Goal: Task Accomplishment & Management: Manage account settings

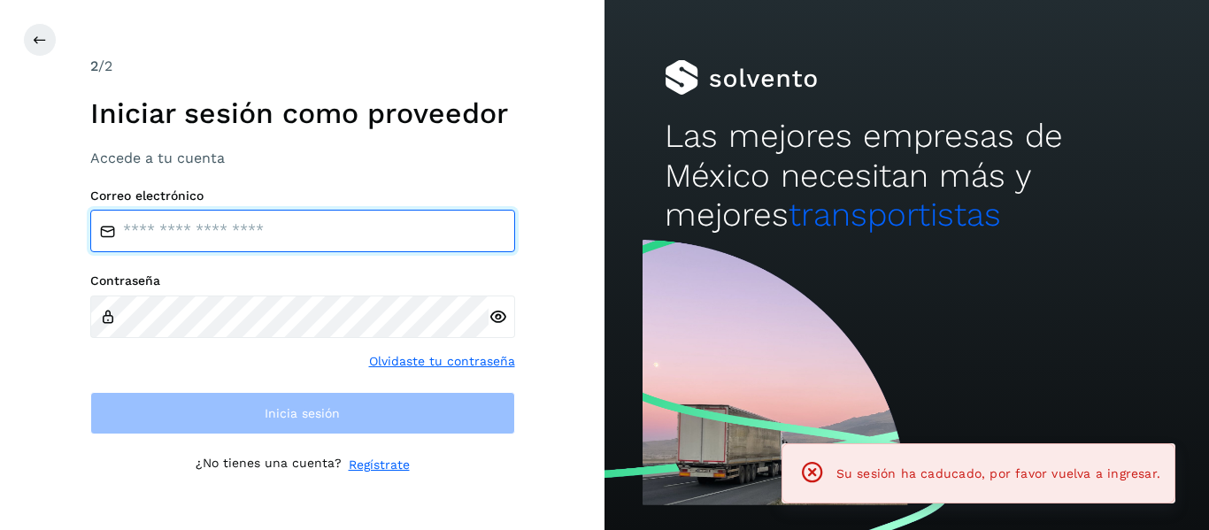
click at [152, 233] on input "email" at bounding box center [302, 231] width 425 height 42
type input "**********"
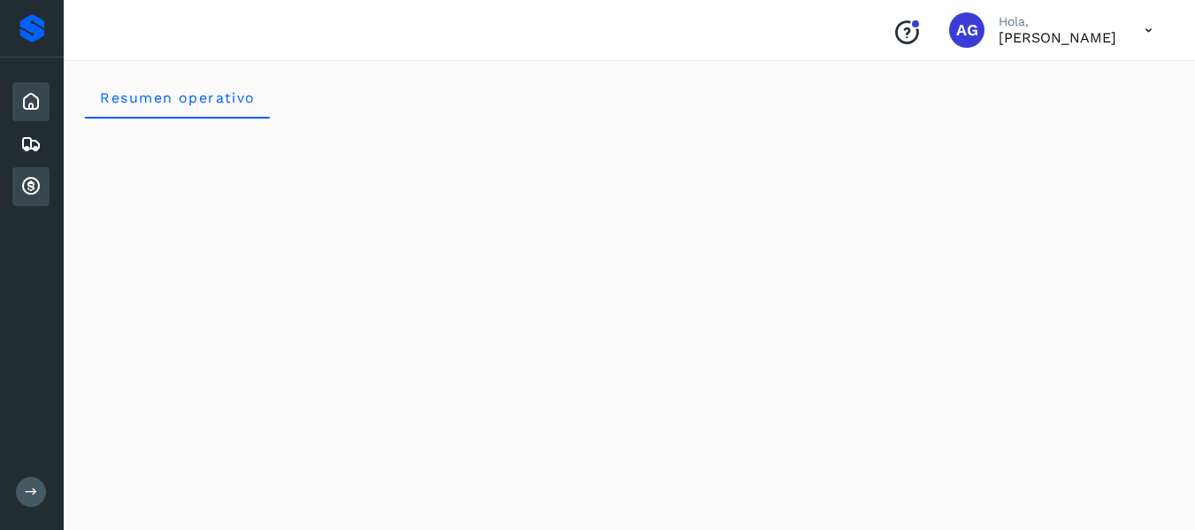
click at [32, 190] on icon at bounding box center [30, 186] width 21 height 21
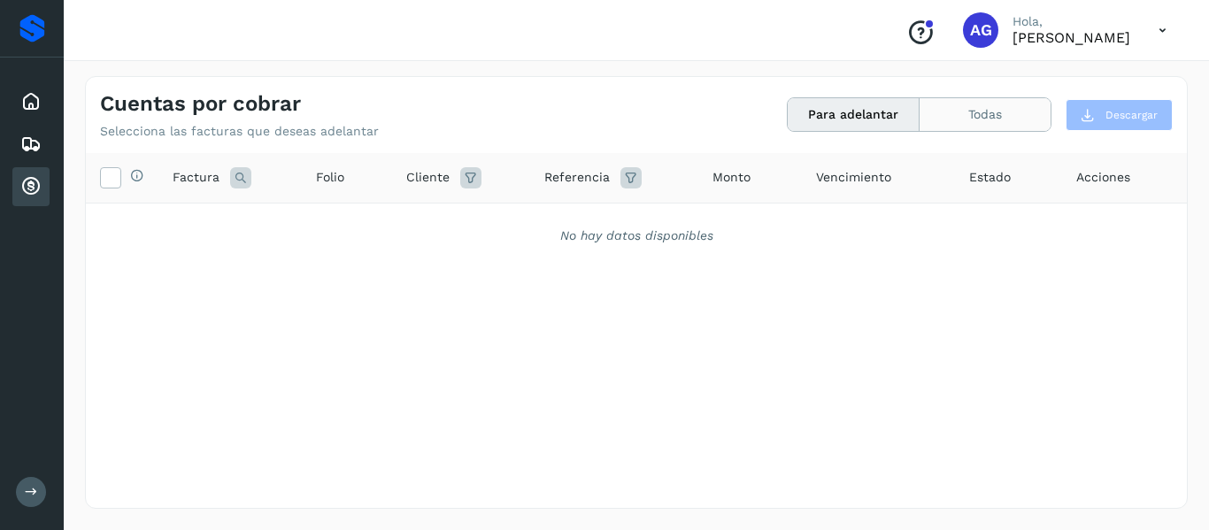
click at [975, 127] on button "Todas" at bounding box center [984, 114] width 131 height 33
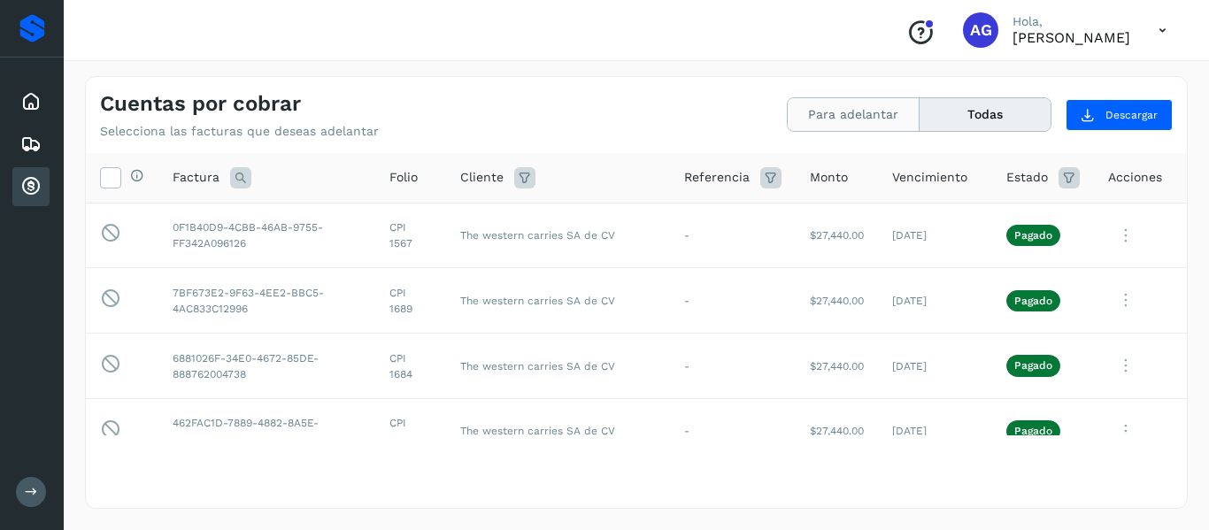
click at [874, 111] on button "Para adelantar" at bounding box center [853, 114] width 132 height 33
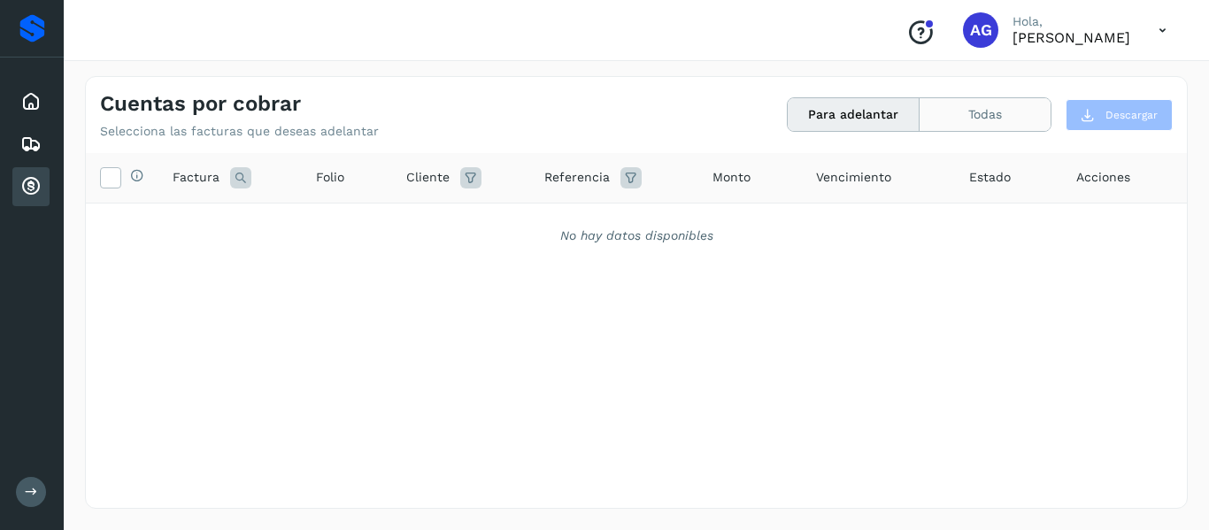
click at [974, 113] on button "Todas" at bounding box center [984, 114] width 131 height 33
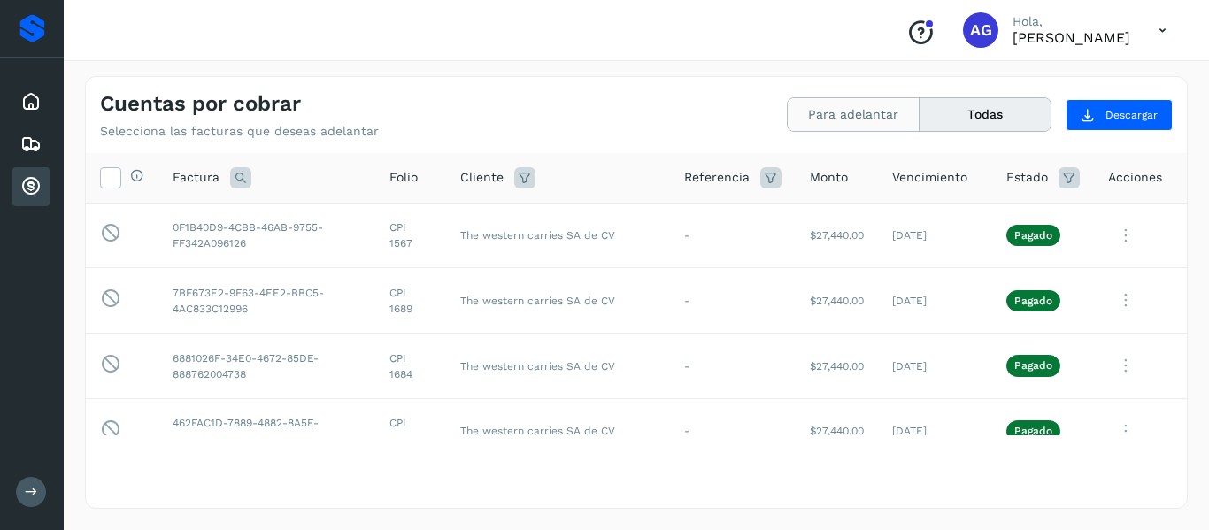
click at [849, 115] on button "Para adelantar" at bounding box center [853, 114] width 132 height 33
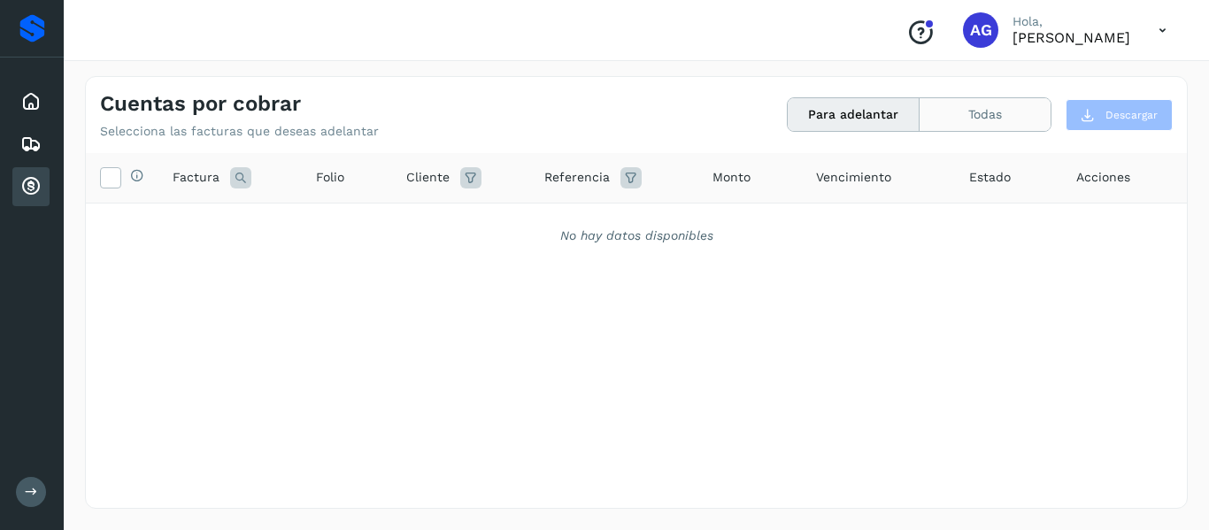
click at [971, 111] on button "Todas" at bounding box center [984, 114] width 131 height 33
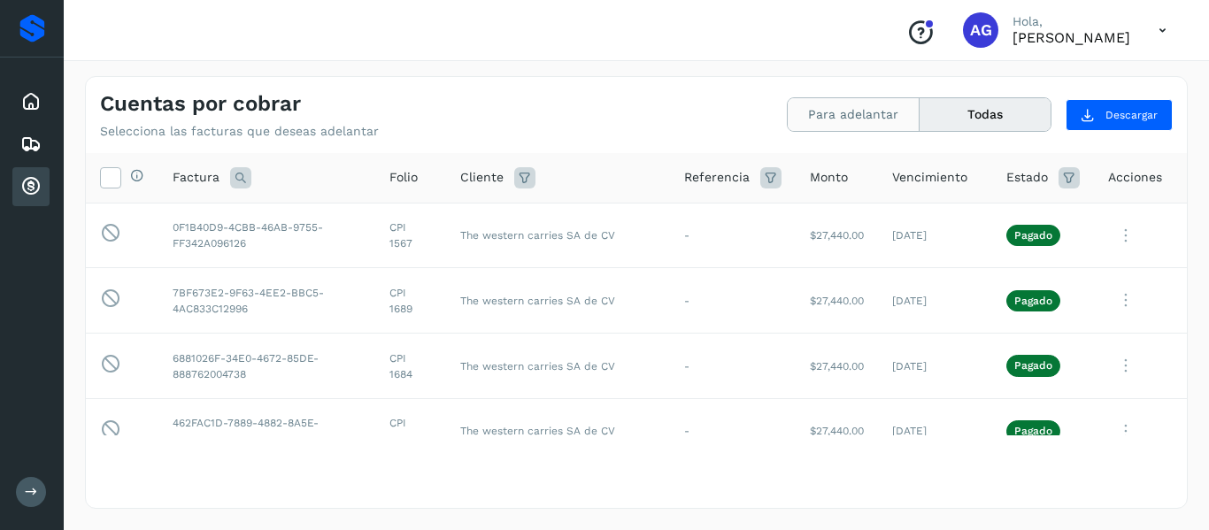
click at [845, 107] on button "Para adelantar" at bounding box center [853, 114] width 132 height 33
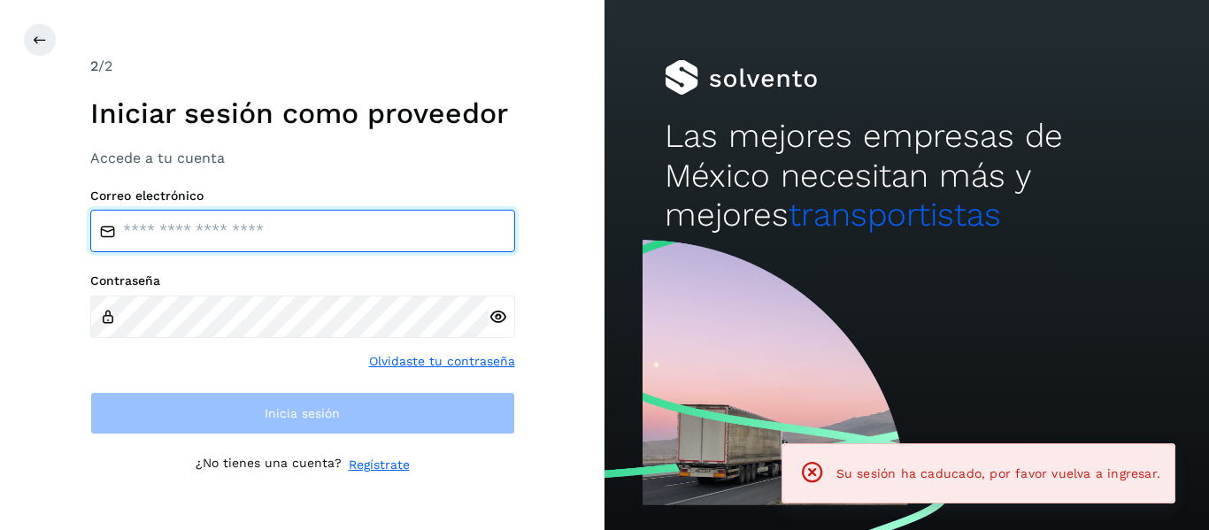
click at [193, 242] on input "email" at bounding box center [302, 231] width 425 height 42
type input "**********"
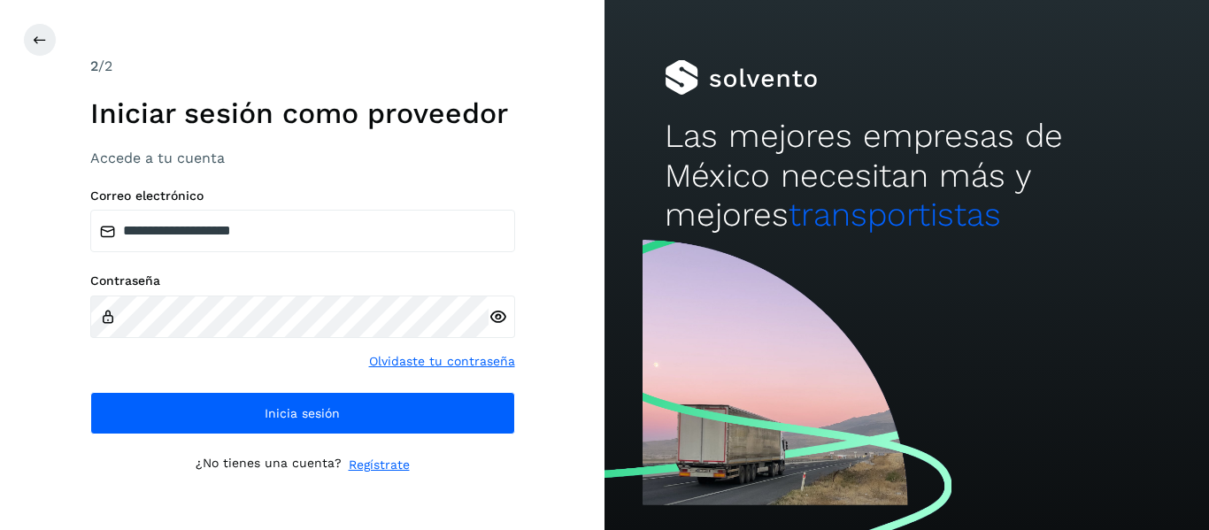
click at [495, 310] on icon at bounding box center [497, 317] width 19 height 19
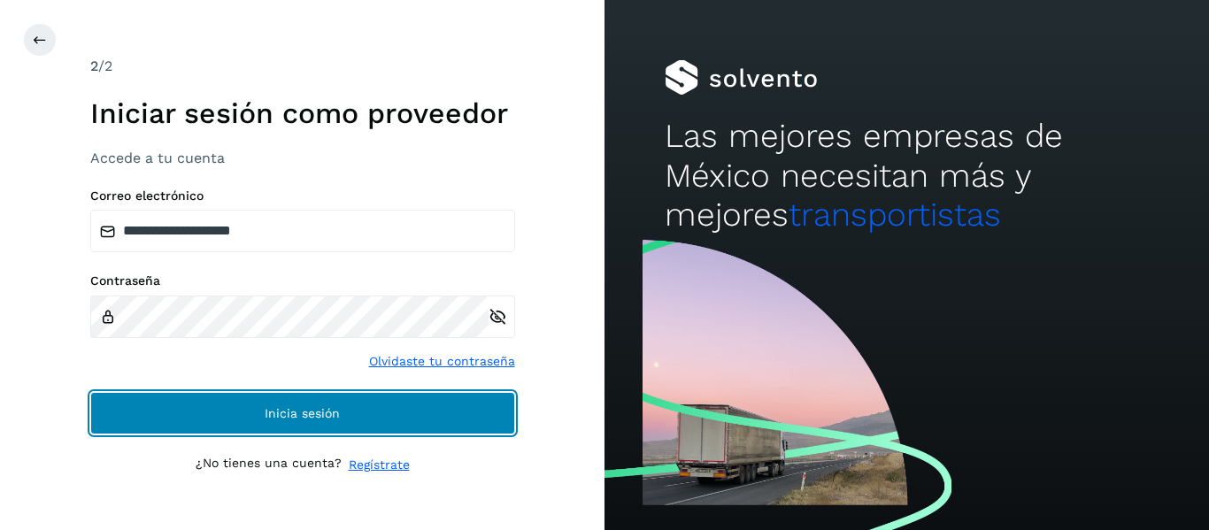
click at [297, 429] on button "Inicia sesión" at bounding box center [302, 413] width 425 height 42
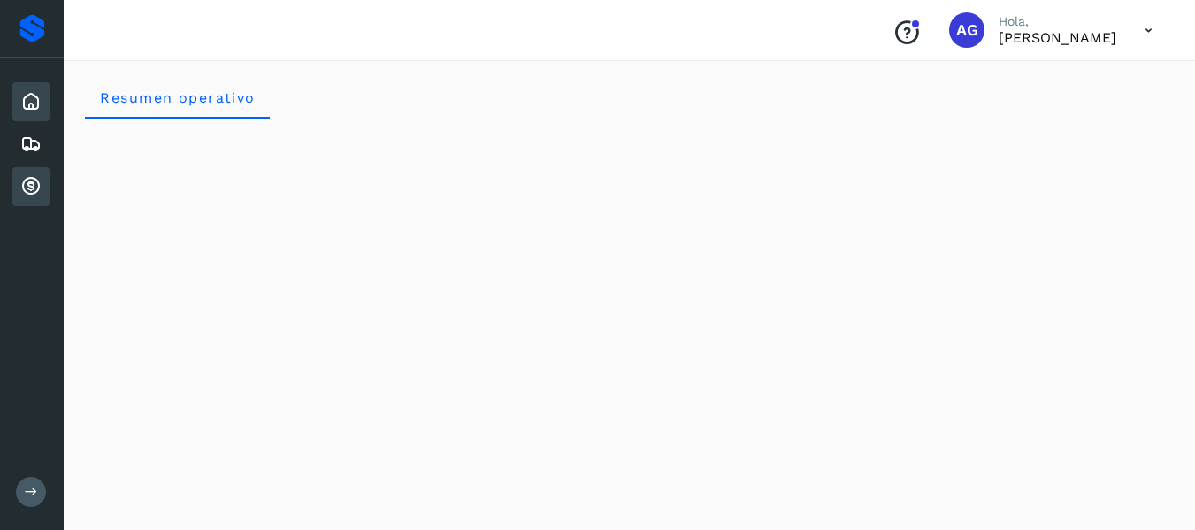
click at [25, 194] on icon at bounding box center [30, 186] width 21 height 21
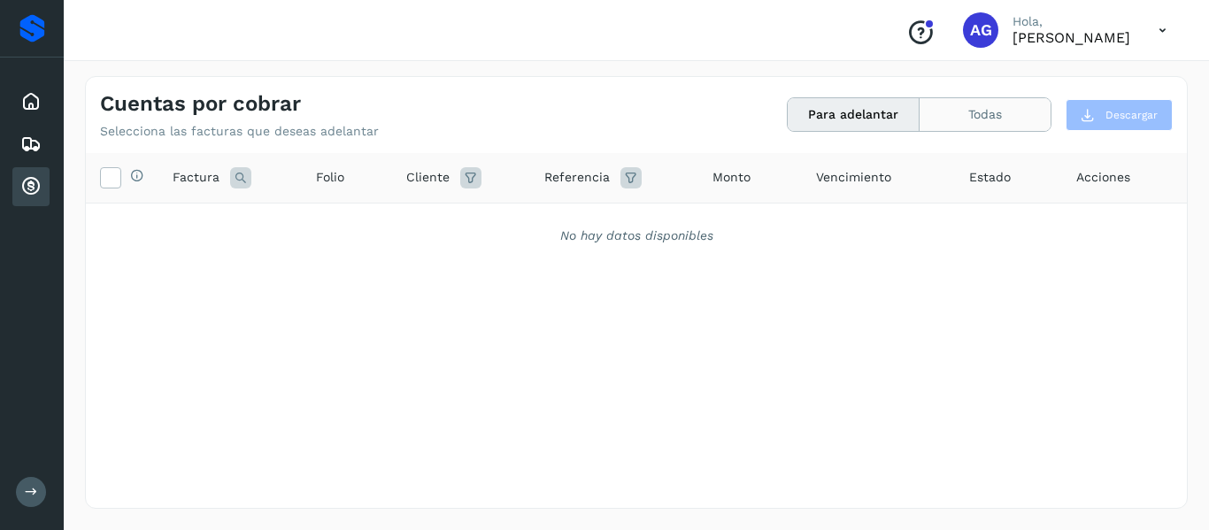
click at [940, 120] on button "Todas" at bounding box center [984, 114] width 131 height 33
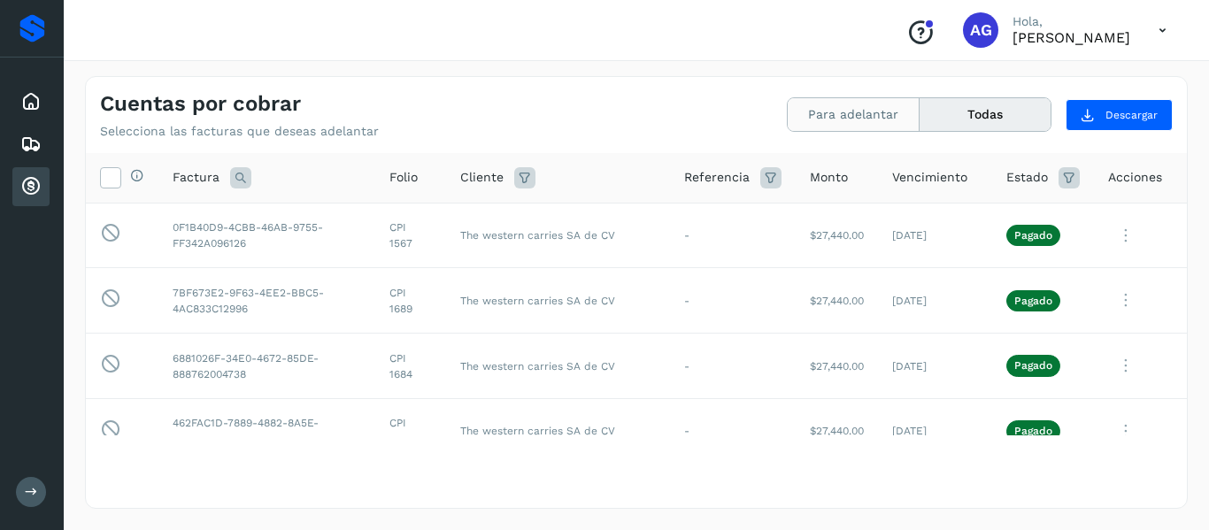
click at [833, 119] on button "Para adelantar" at bounding box center [853, 114] width 132 height 33
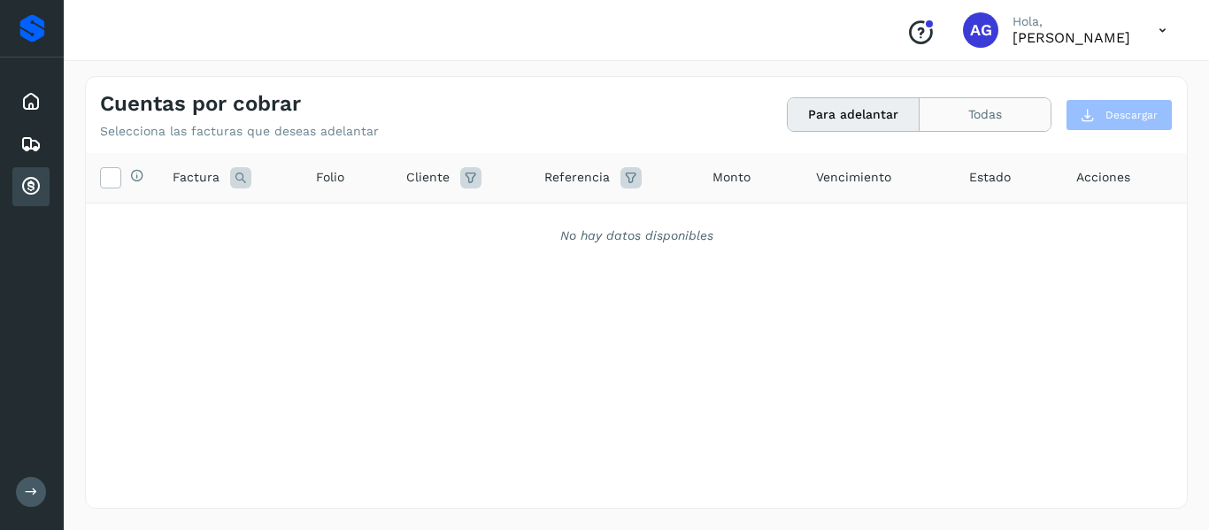
click at [942, 125] on button "Todas" at bounding box center [984, 114] width 131 height 33
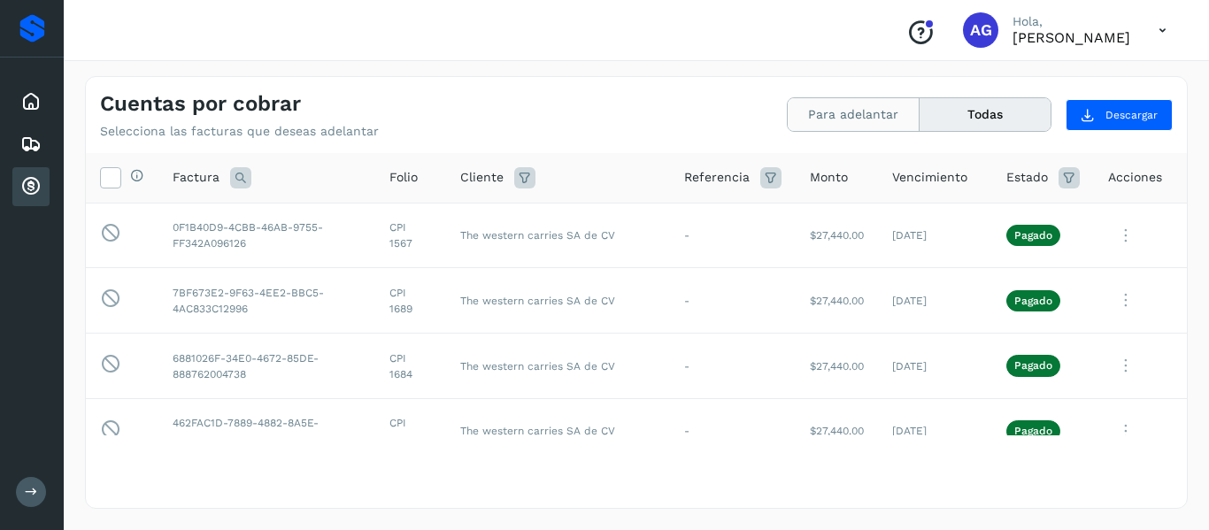
click at [875, 116] on button "Para adelantar" at bounding box center [853, 114] width 132 height 33
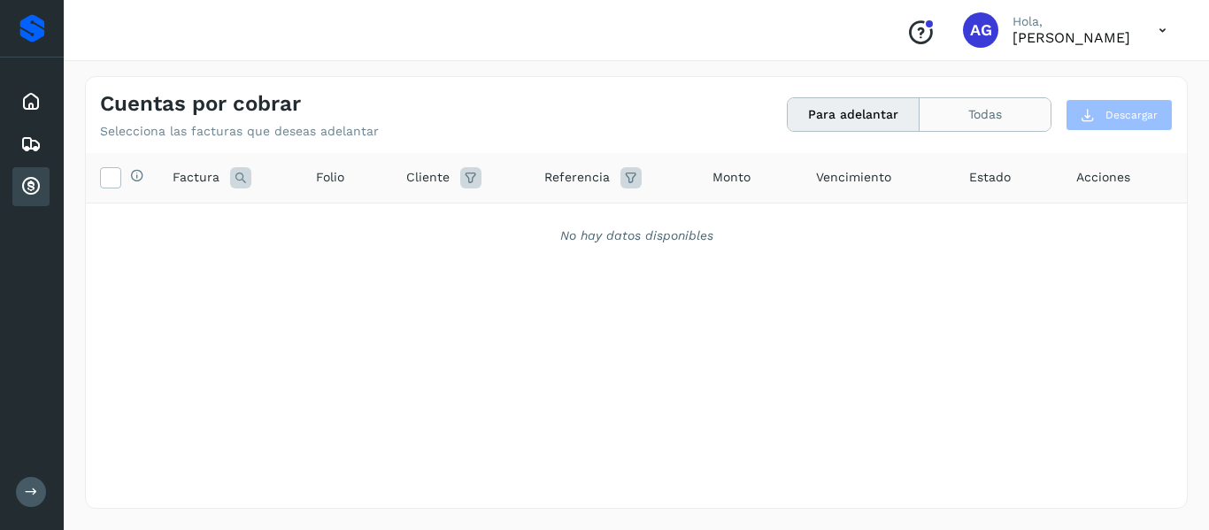
click at [960, 119] on button "Todas" at bounding box center [984, 114] width 131 height 33
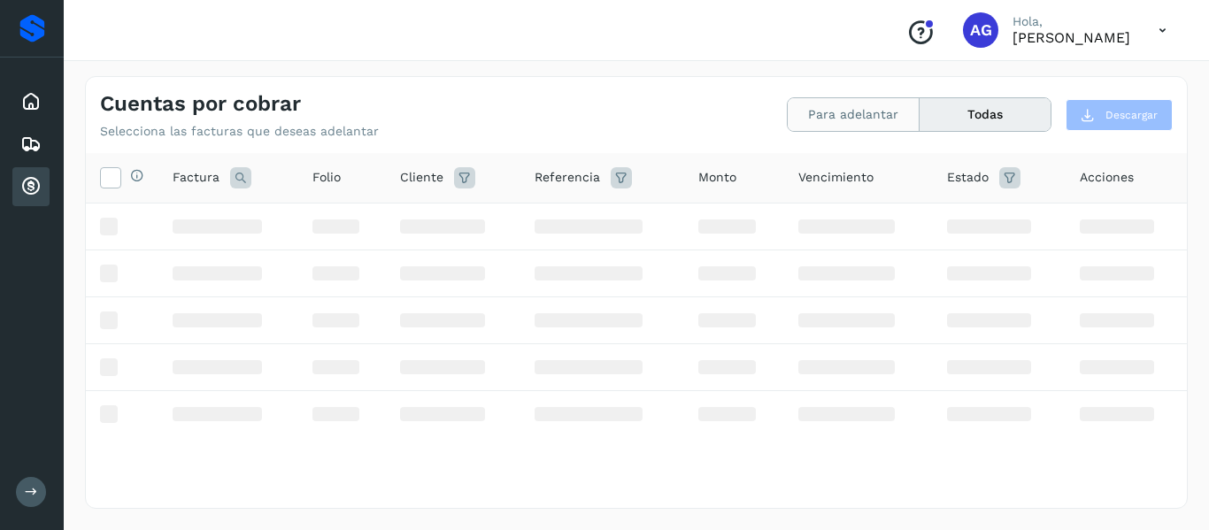
click at [895, 115] on button "Para adelantar" at bounding box center [853, 114] width 132 height 33
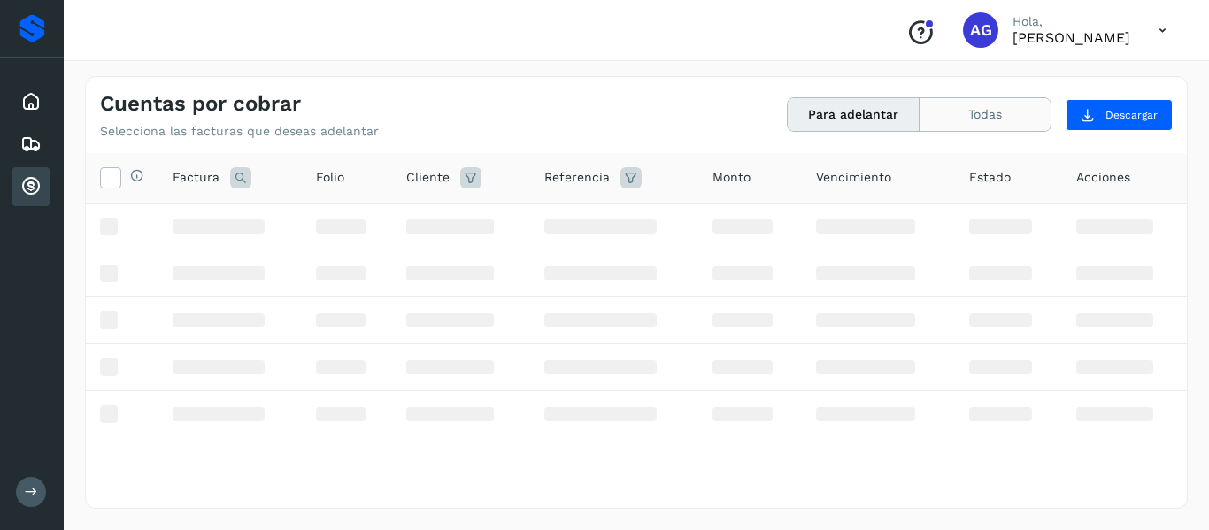
click at [971, 119] on button "Todas" at bounding box center [984, 114] width 131 height 33
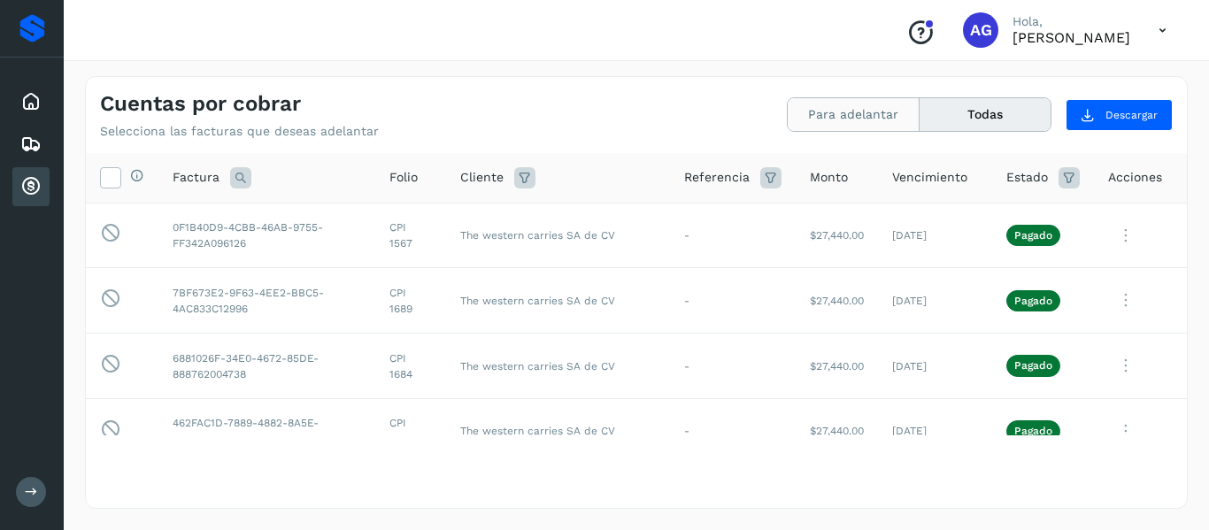
click at [886, 116] on button "Para adelantar" at bounding box center [853, 114] width 132 height 33
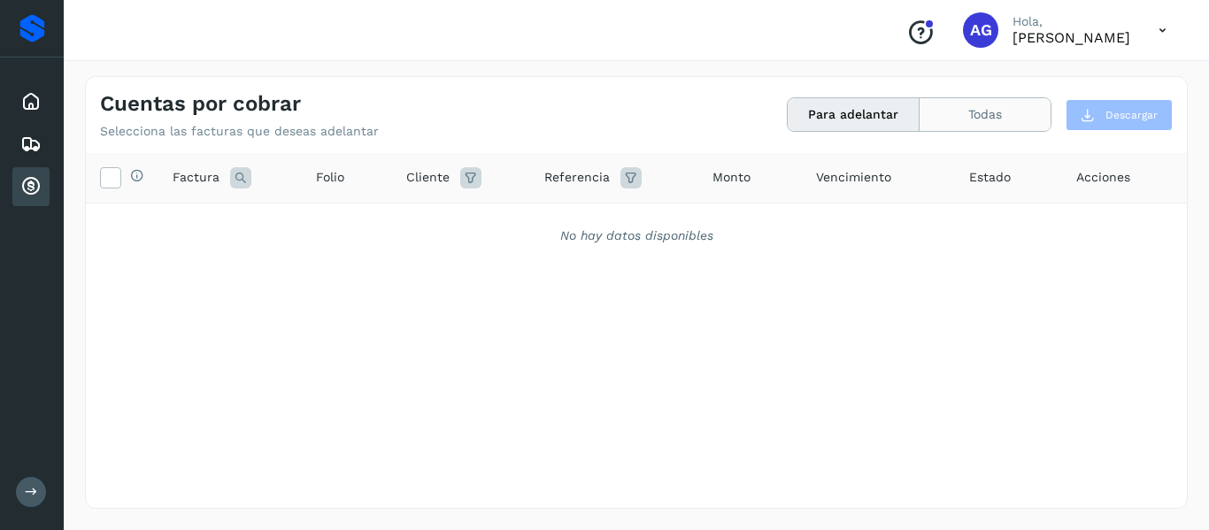
click at [933, 123] on button "Todas" at bounding box center [984, 114] width 131 height 33
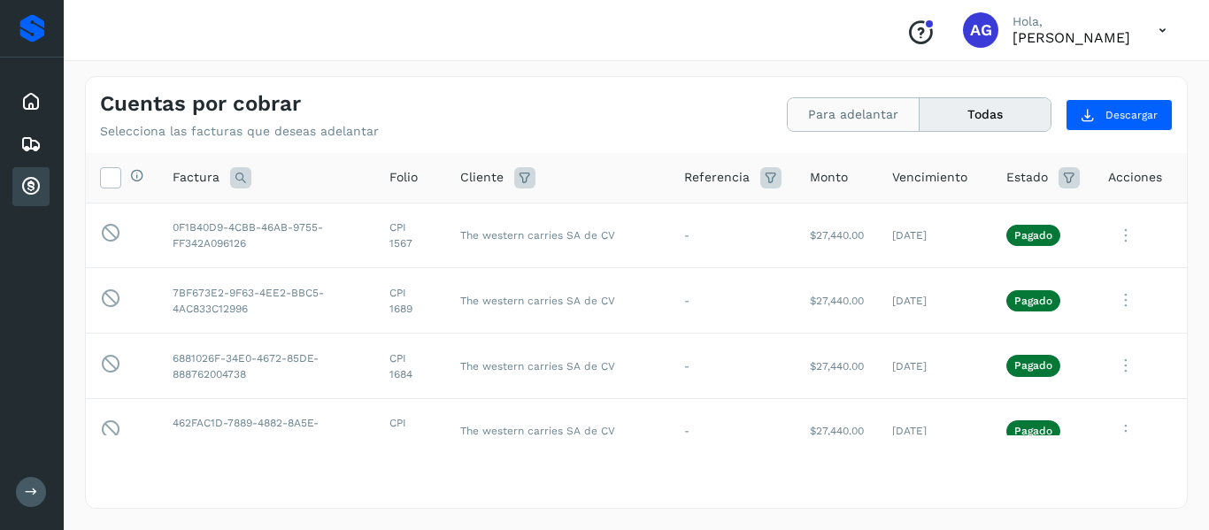
click at [861, 119] on button "Para adelantar" at bounding box center [853, 114] width 132 height 33
